Goal: Transaction & Acquisition: Purchase product/service

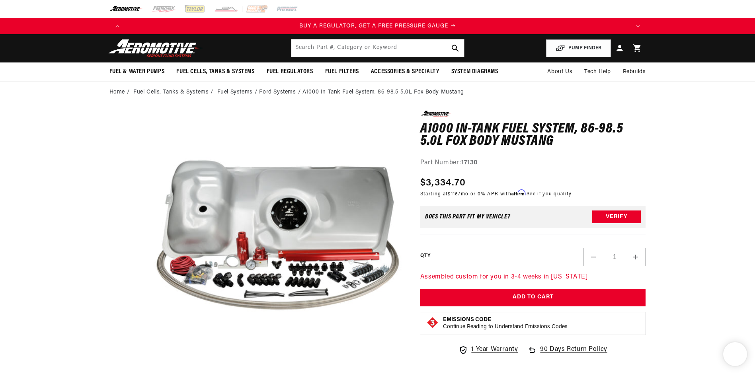
click at [244, 92] on link "Fuel Systems" at bounding box center [234, 92] width 35 height 9
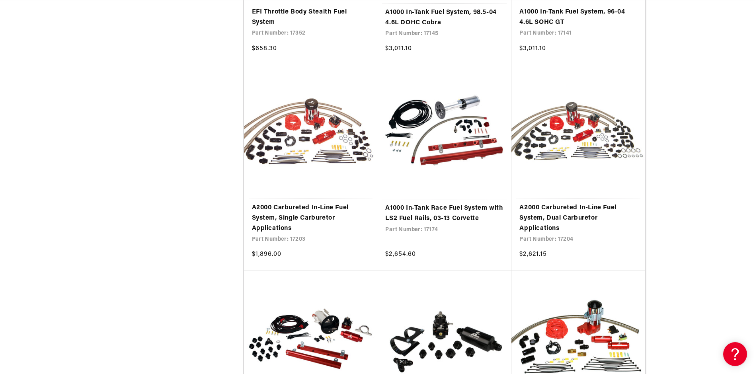
scroll to position [1441, 0]
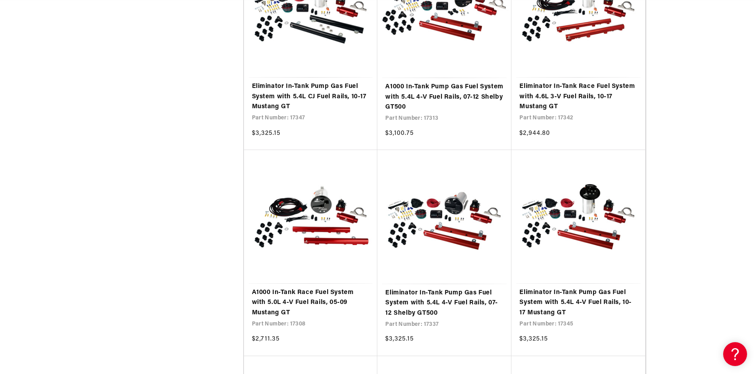
scroll to position [1441, 0]
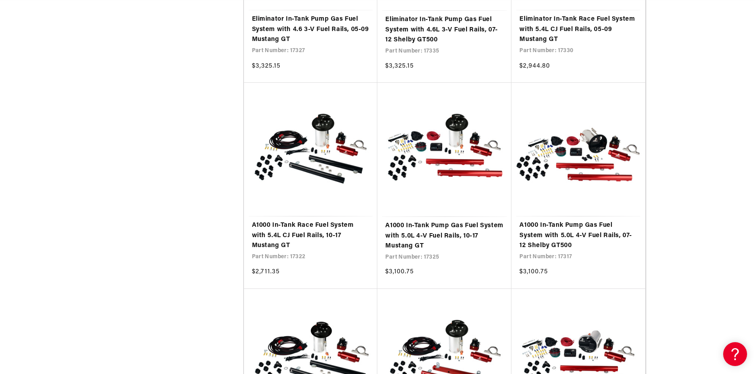
scroll to position [1832, 0]
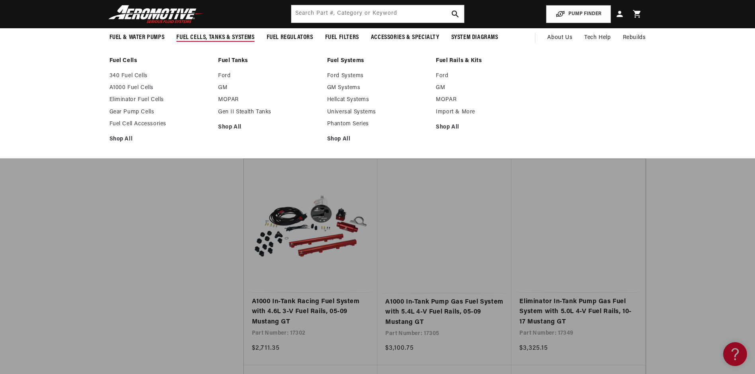
scroll to position [0, 1010]
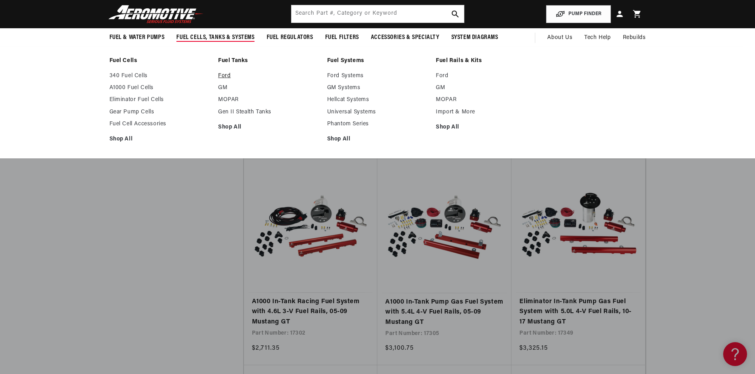
click at [226, 75] on link "Ford" at bounding box center [268, 75] width 101 height 7
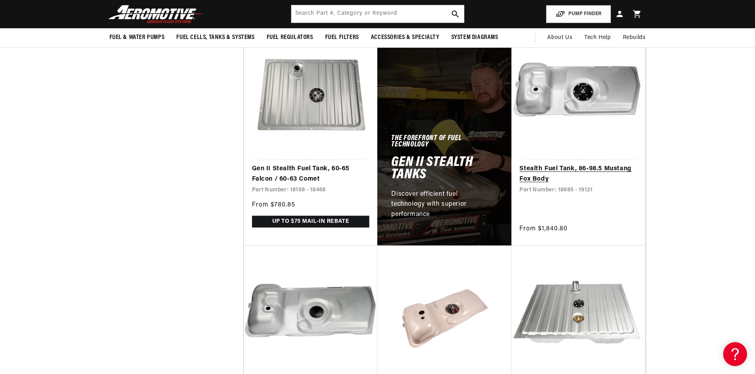
click at [613, 167] on link "Stealth Fuel Tank, 86-98.5 Mustang Fox Body" at bounding box center [579, 174] width 118 height 20
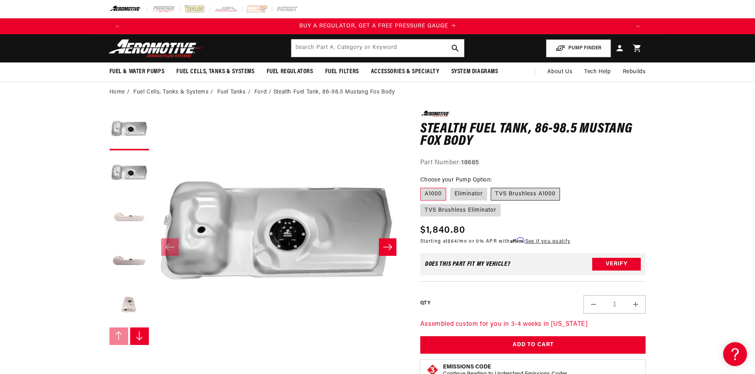
click at [534, 192] on label "TVS Brushless A1000" at bounding box center [525, 194] width 69 height 13
click at [492, 187] on input "TVS Brushless A1000" at bounding box center [491, 186] width 0 height 0
radio input "true"
click at [476, 213] on label "TVS Brushless Eliminator" at bounding box center [460, 210] width 80 height 13
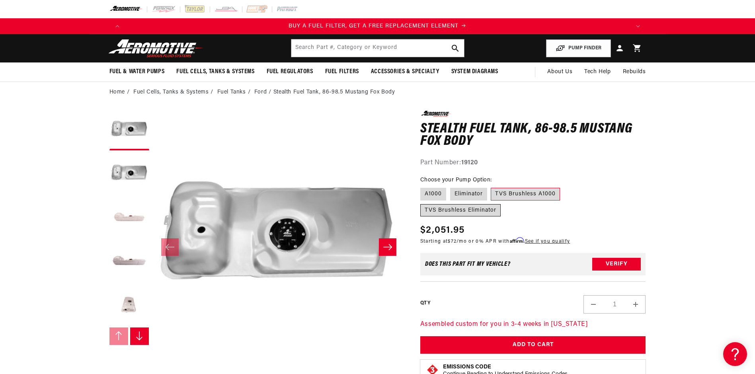
click at [564, 187] on input "TVS Brushless Eliminator" at bounding box center [564, 186] width 0 height 0
radio input "true"
click at [621, 196] on fieldset "Choose your Pump Option: A1000 Eliminator TVS Brushless A1000 TVS Brushless Eli…" at bounding box center [533, 196] width 226 height 41
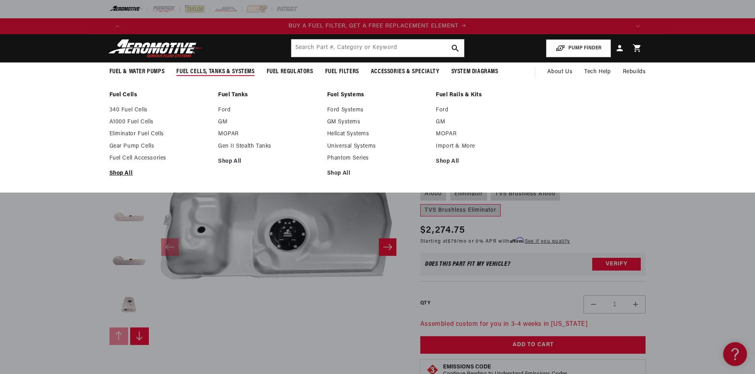
scroll to position [0, 1010]
click at [124, 172] on link "Shop All" at bounding box center [159, 173] width 101 height 7
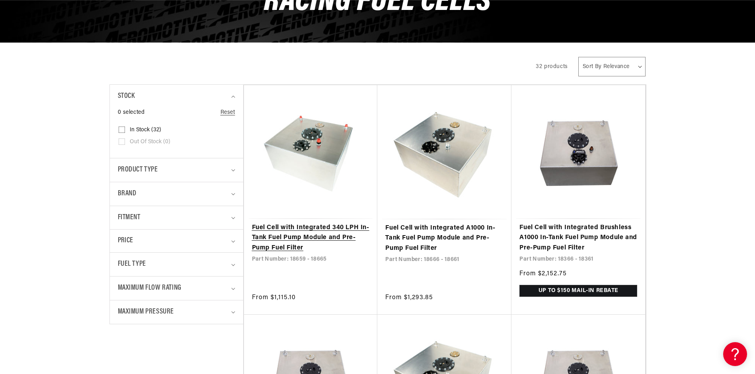
scroll to position [0, 505]
click at [232, 170] on icon "Product type (0 selected)" at bounding box center [233, 171] width 4 height 2
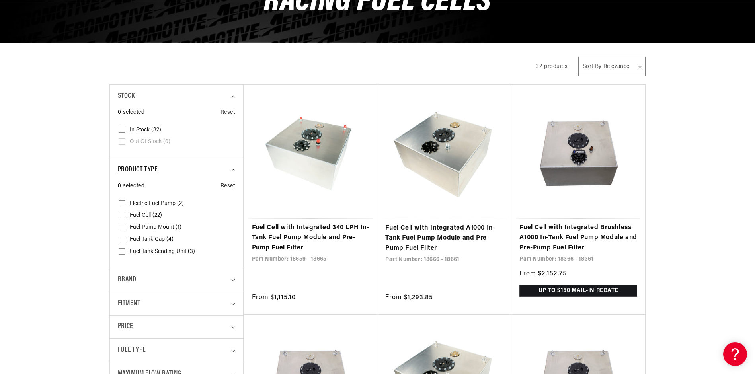
scroll to position [0, 1010]
click at [232, 170] on icon "Product type (0 selected)" at bounding box center [233, 170] width 4 height 2
